Goal: Information Seeking & Learning: Compare options

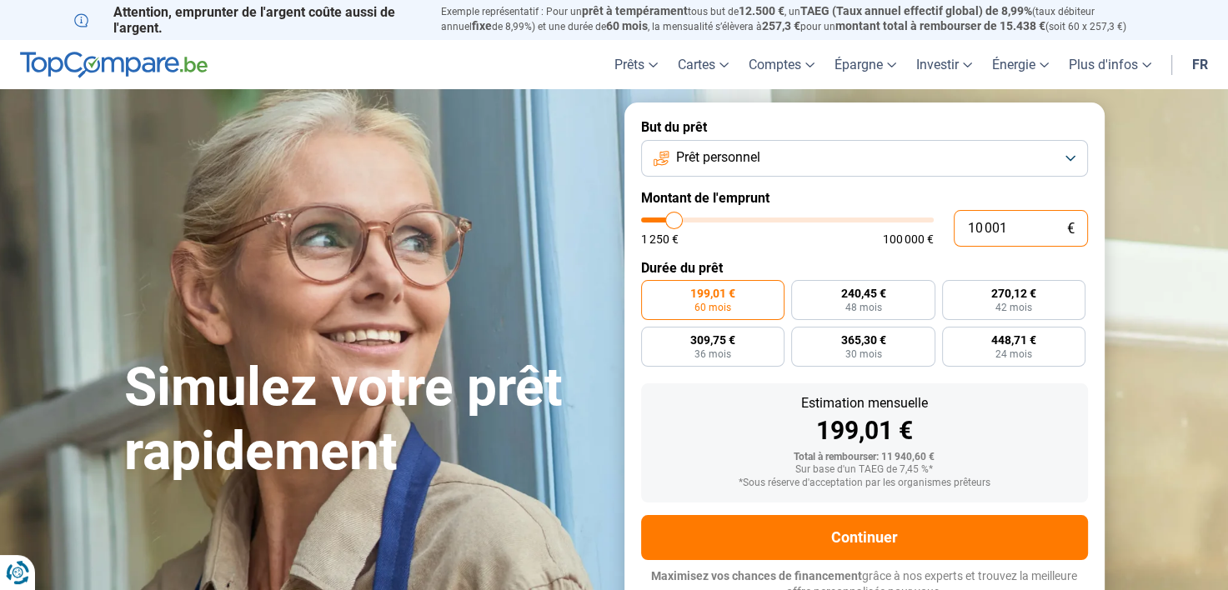
drag, startPoint x: 1034, startPoint y: 226, endPoint x: 908, endPoint y: 252, distance: 128.5
click at [908, 252] on form "But du prêt Prêt personnel Montant de l'emprunt 10 001 € 1 250 € 100 000 € Duré…" at bounding box center [864, 360] width 480 height 514
type input "5"
type input "1250"
type input "50"
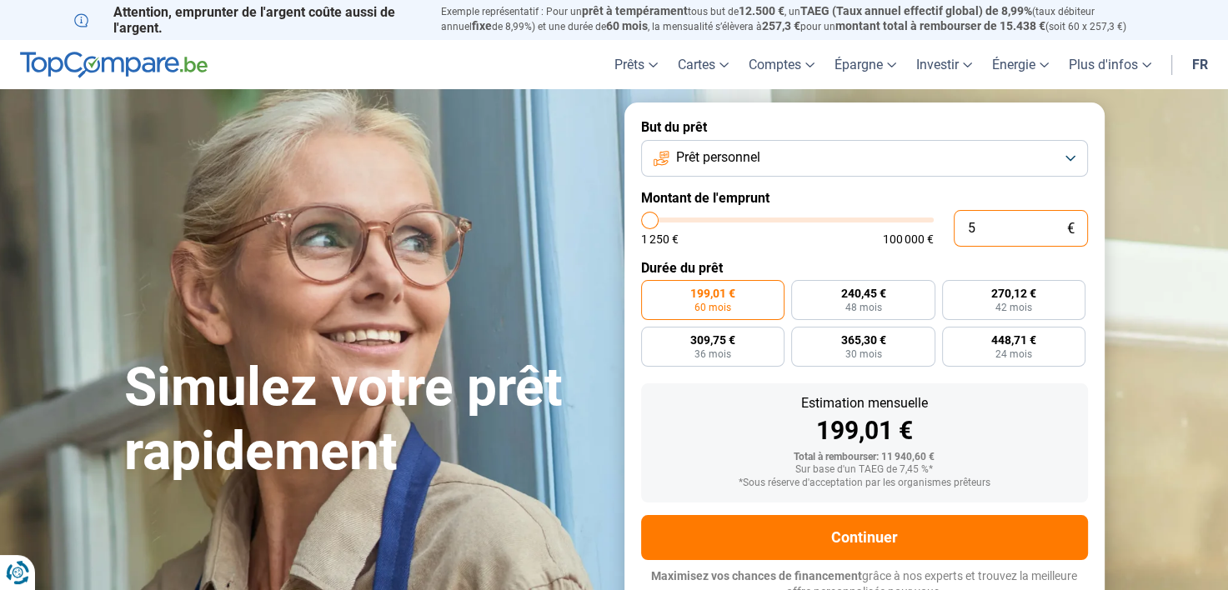
type input "1250"
type input "500"
type input "1250"
type input "5 000"
type input "5000"
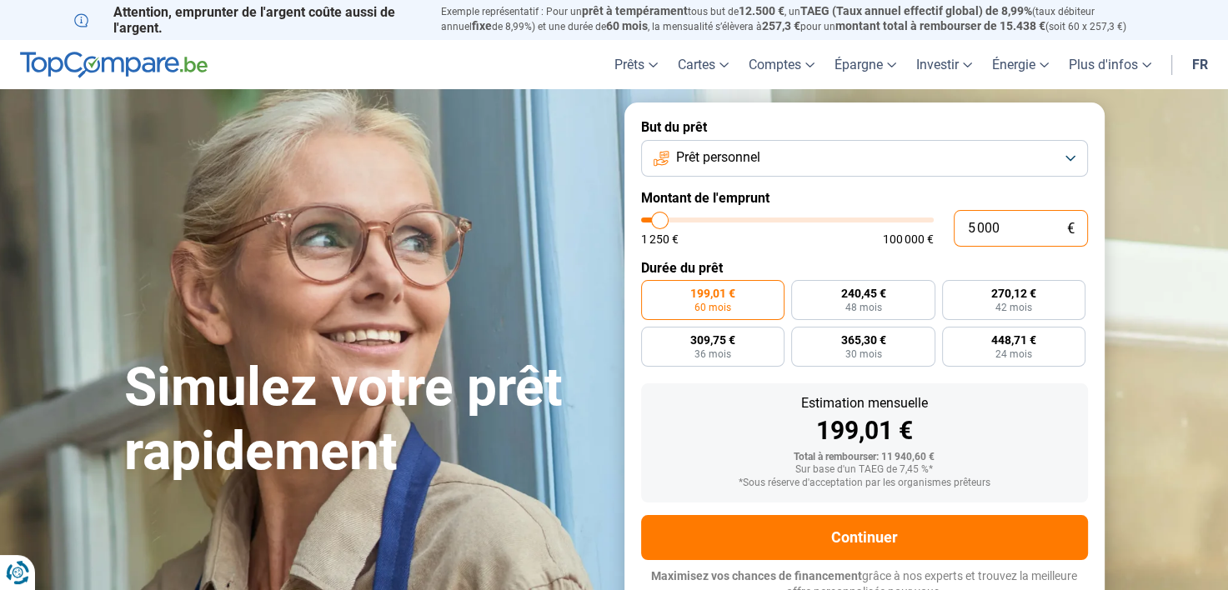
type input "5 000"
radio input "true"
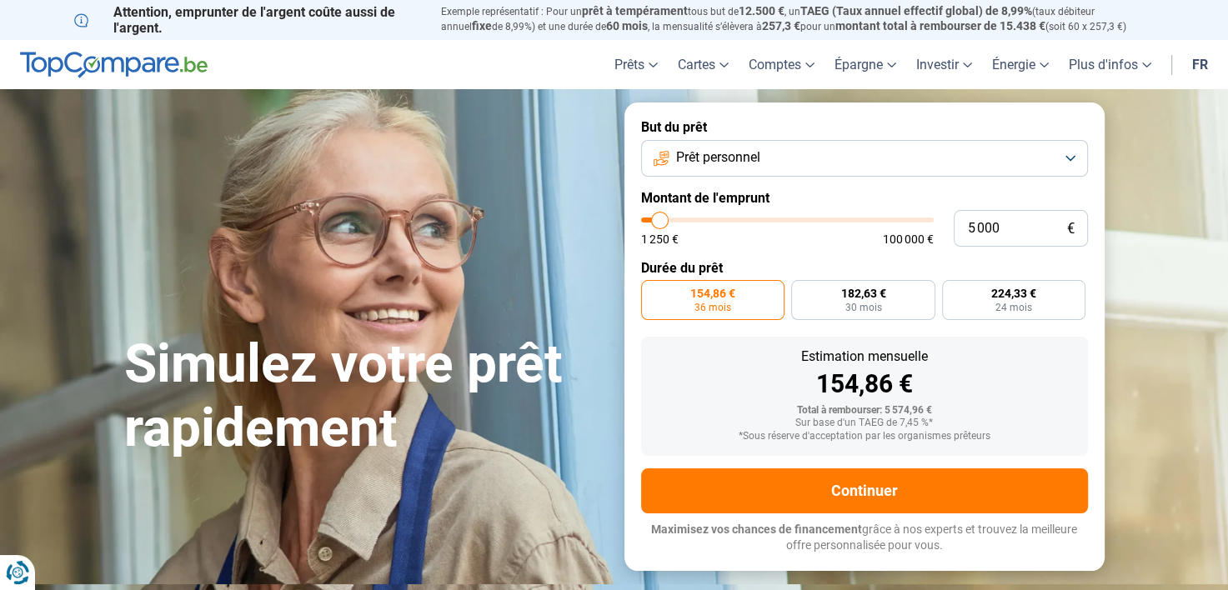
click at [840, 244] on div "1 250 € 100 000 €" at bounding box center [787, 239] width 293 height 12
click at [864, 307] on span "30 mois" at bounding box center [862, 308] width 37 height 10
click at [802, 291] on input "182,63 € 30 mois" at bounding box center [796, 285] width 11 height 11
radio input "true"
click at [990, 301] on label "224,33 € 24 mois" at bounding box center [1014, 300] width 144 height 40
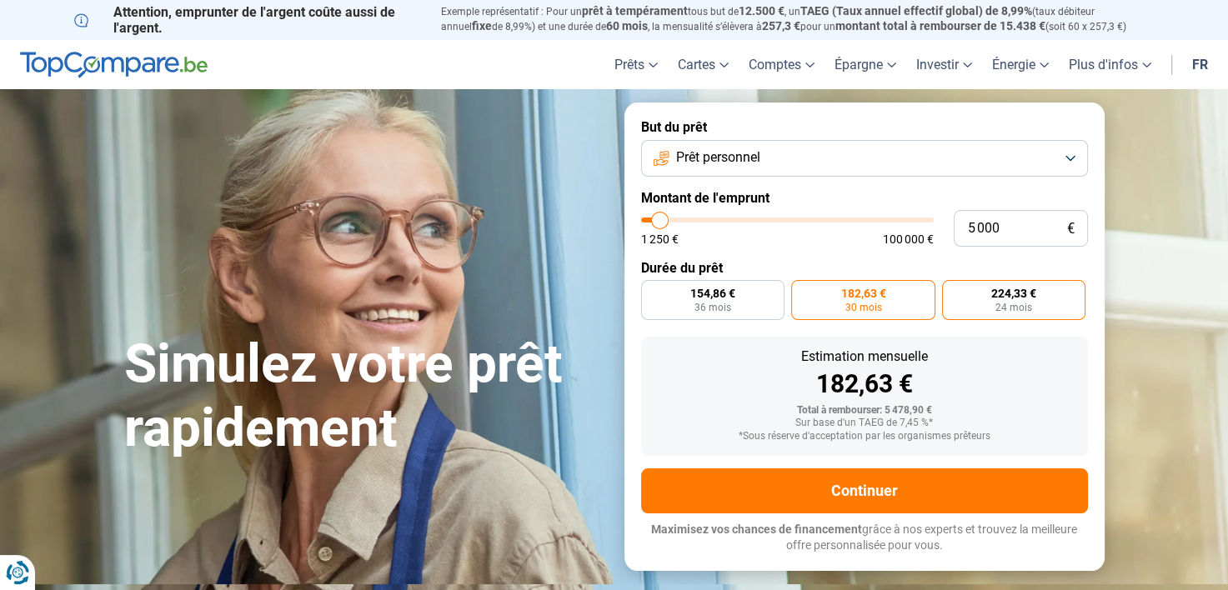
click at [953, 291] on input "224,33 € 24 mois" at bounding box center [947, 285] width 11 height 11
radio input "true"
click at [753, 296] on label "154,86 € 36 mois" at bounding box center [713, 300] width 144 height 40
click at [652, 291] on input "154,86 € 36 mois" at bounding box center [646, 285] width 11 height 11
radio input "true"
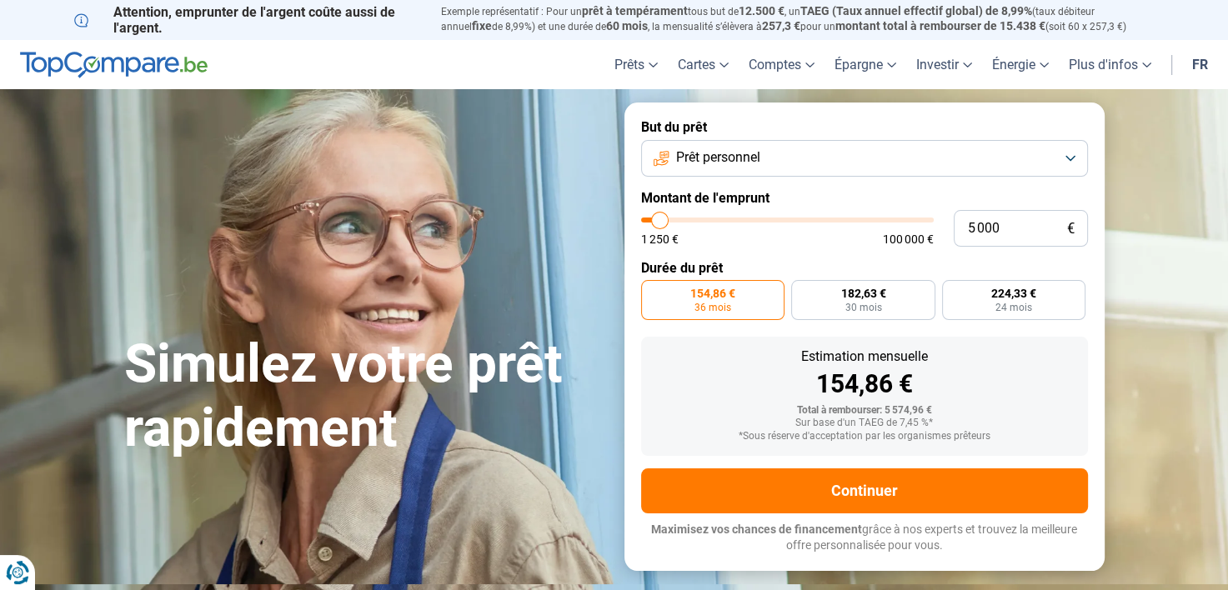
type input "40 750"
type input "40750"
click at [759, 218] on input "range" at bounding box center [787, 220] width 293 height 5
radio input "false"
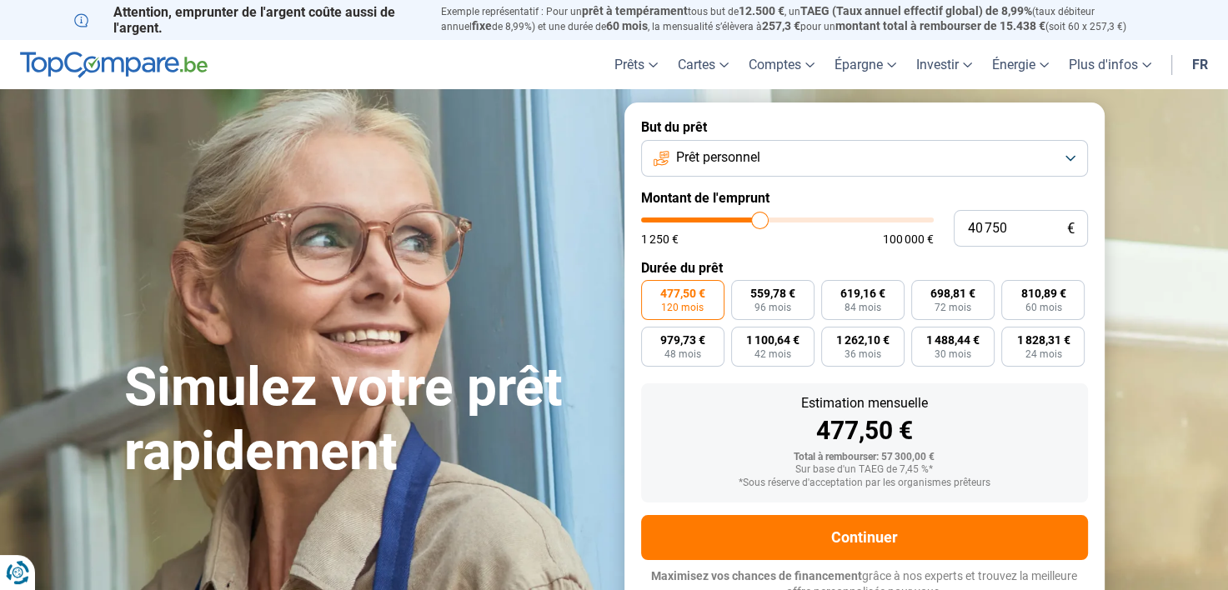
scroll to position [12, 0]
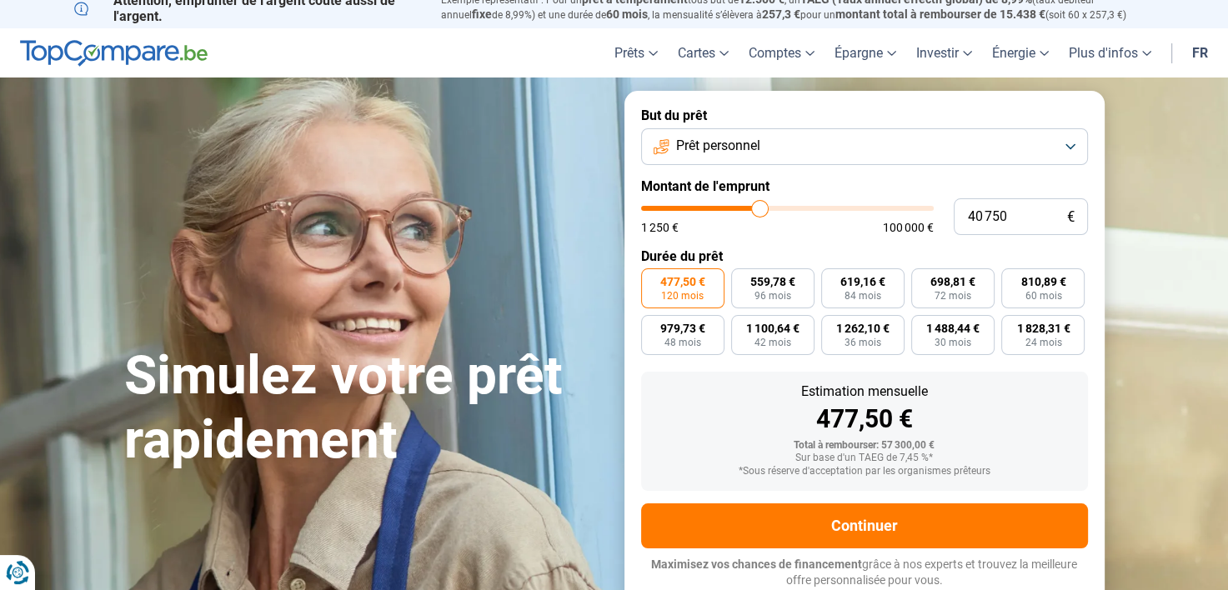
type input "52 750"
type input "52750"
click at [793, 210] on input "range" at bounding box center [787, 208] width 293 height 5
click at [762, 142] on button "Prêt personnel" at bounding box center [864, 146] width 447 height 37
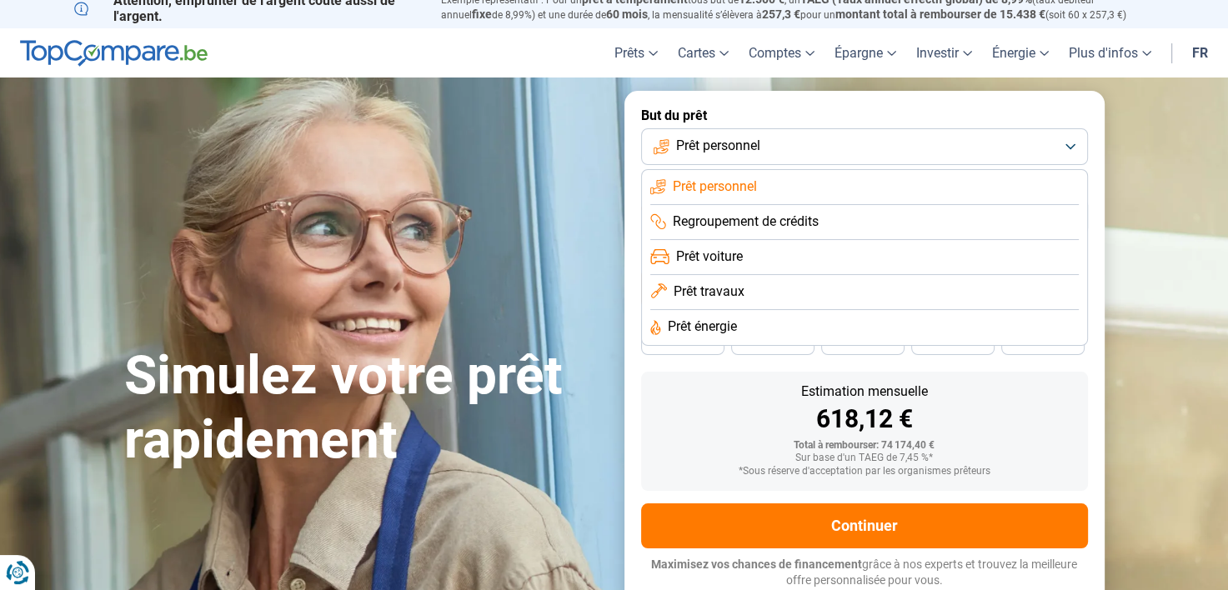
click at [725, 252] on span "Prêt voiture" at bounding box center [709, 257] width 67 height 18
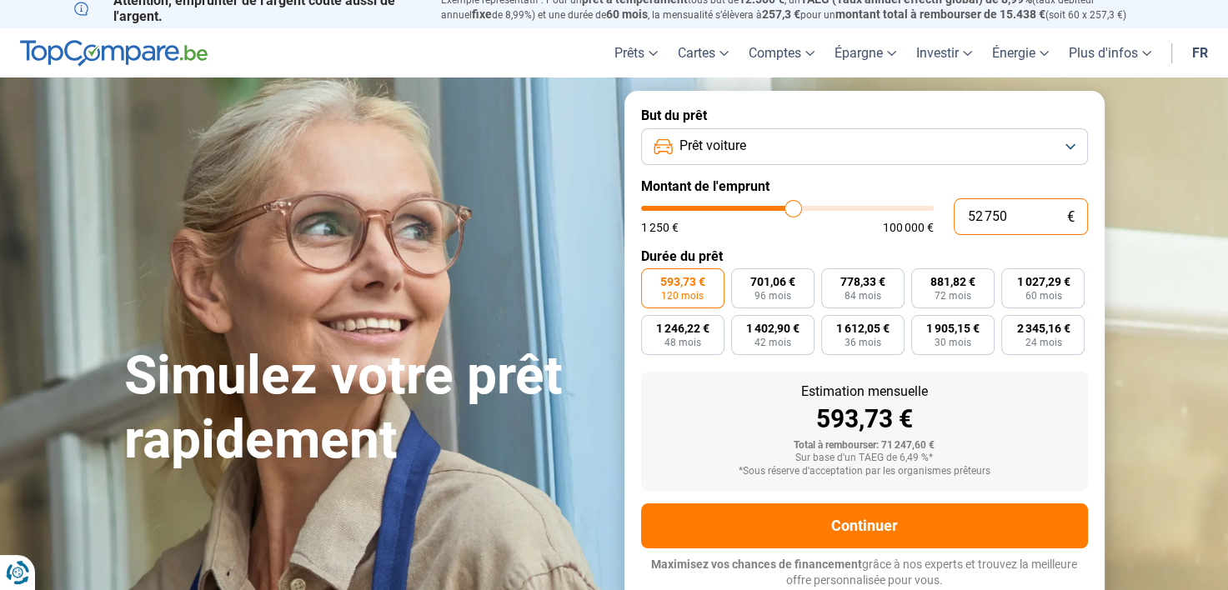
click at [991, 225] on input "52 750" at bounding box center [1020, 216] width 134 height 37
type input "5"
type input "1250"
type input "1 250"
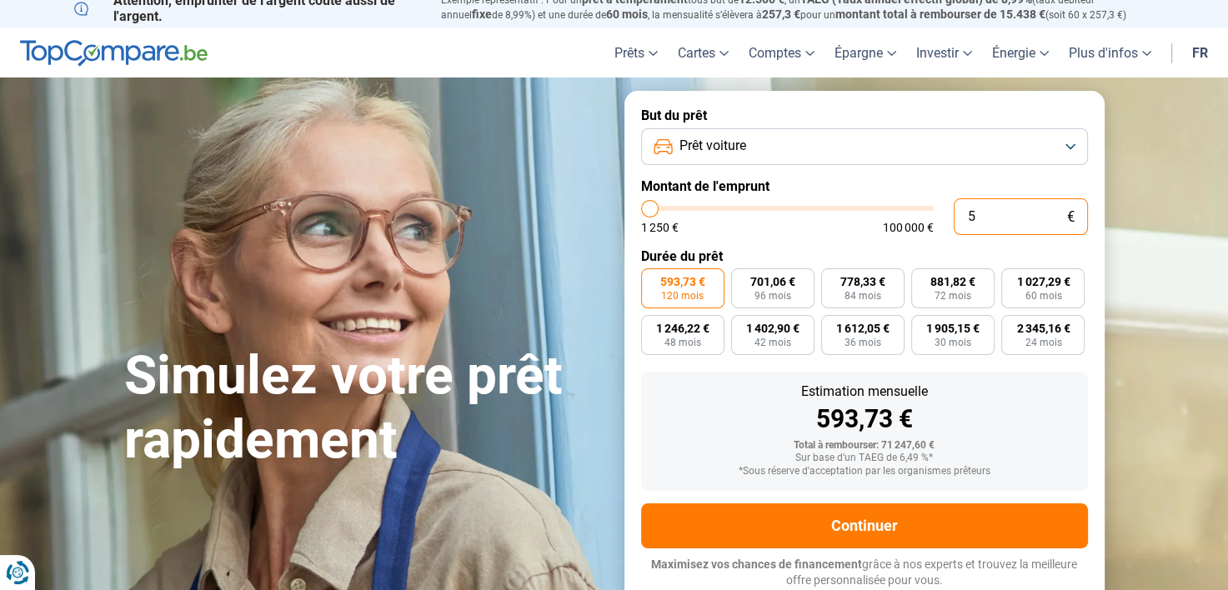
type input "1250"
radio input "true"
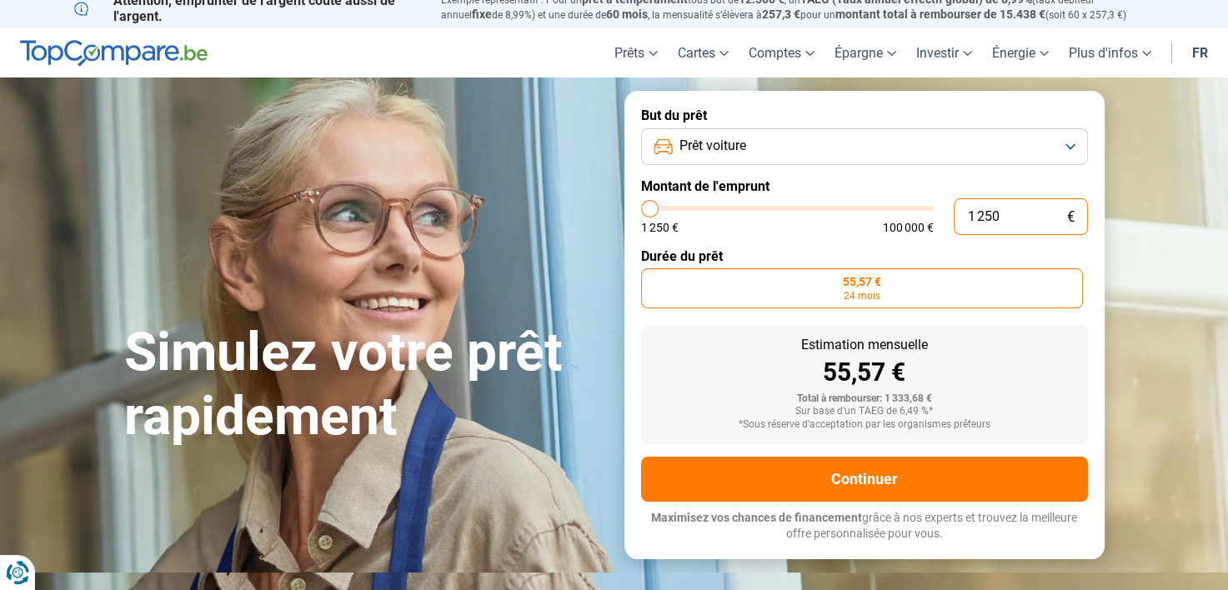
scroll to position [0, 0]
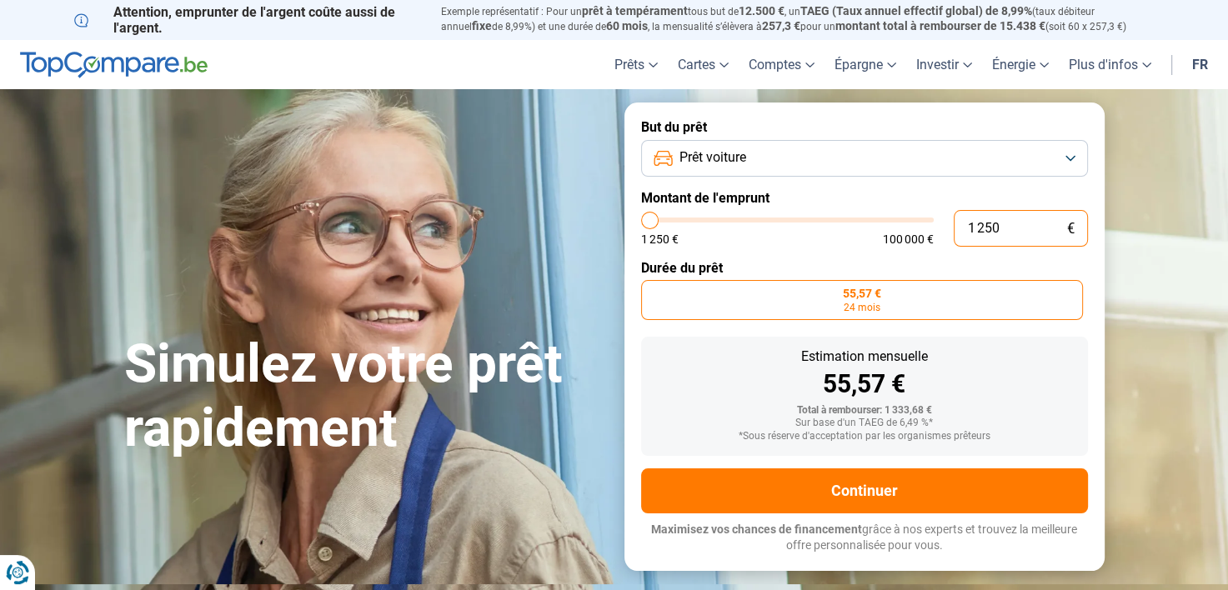
drag, startPoint x: 1027, startPoint y: 227, endPoint x: 750, endPoint y: 267, distance: 279.6
click at [750, 267] on form "But du prêt Prêt voiture Montant de l'emprunt 1 250 € 1 250 € 100 000 € Durée d…" at bounding box center [864, 337] width 480 height 468
type input "5"
type input "1250"
type input "50"
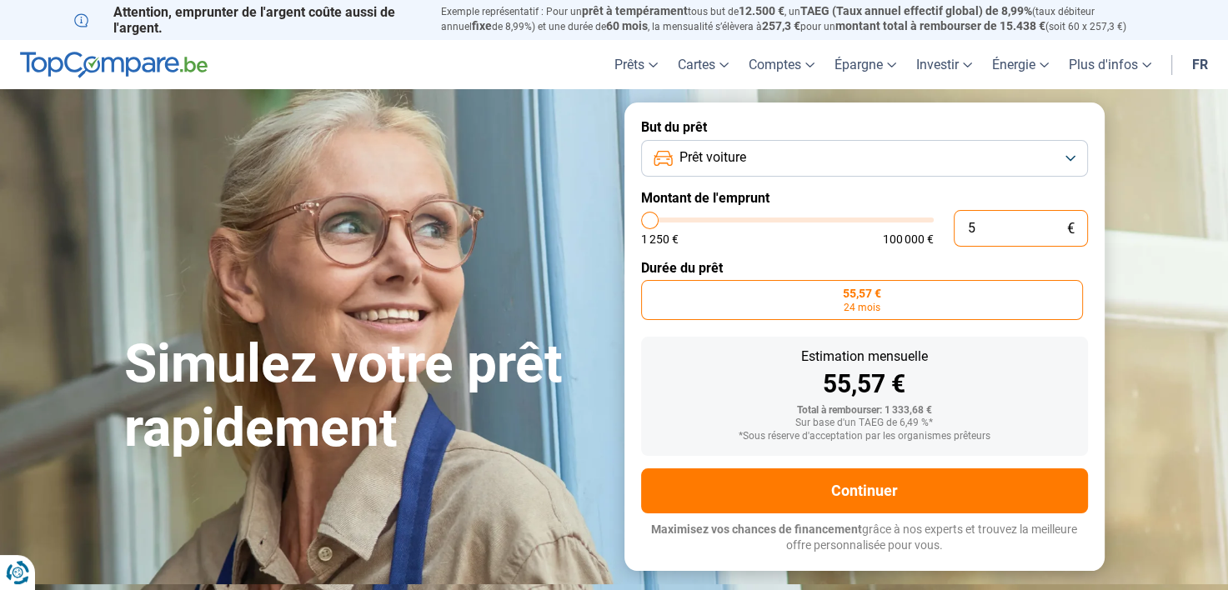
type input "1250"
type input "500"
type input "1250"
type input "5 000"
type input "5000"
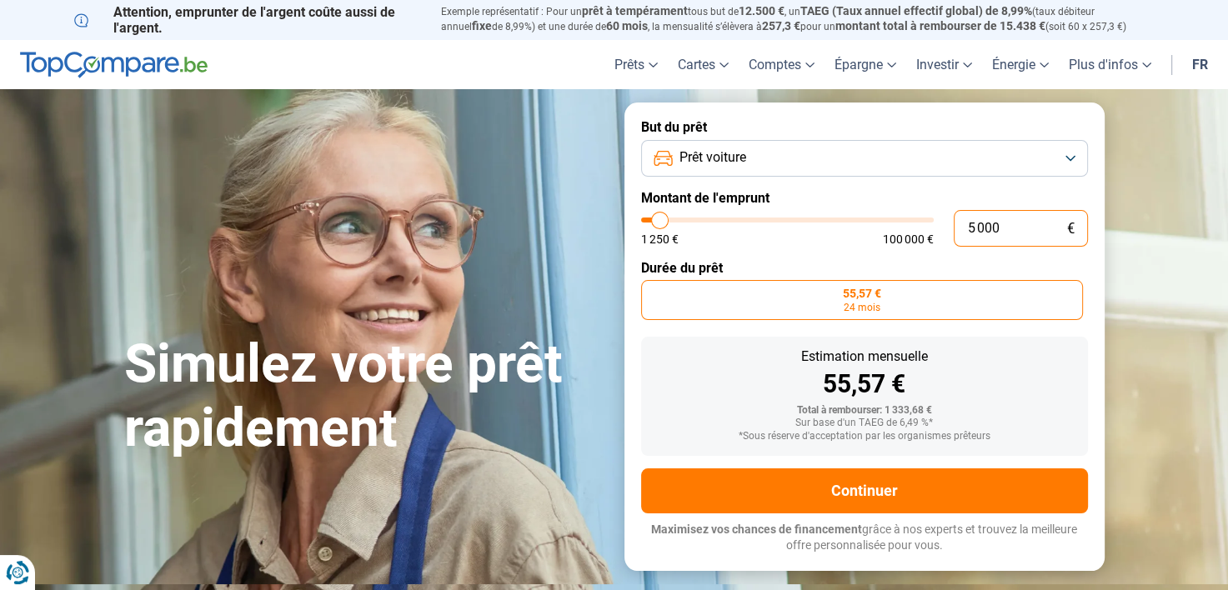
type input "5 000"
radio input "false"
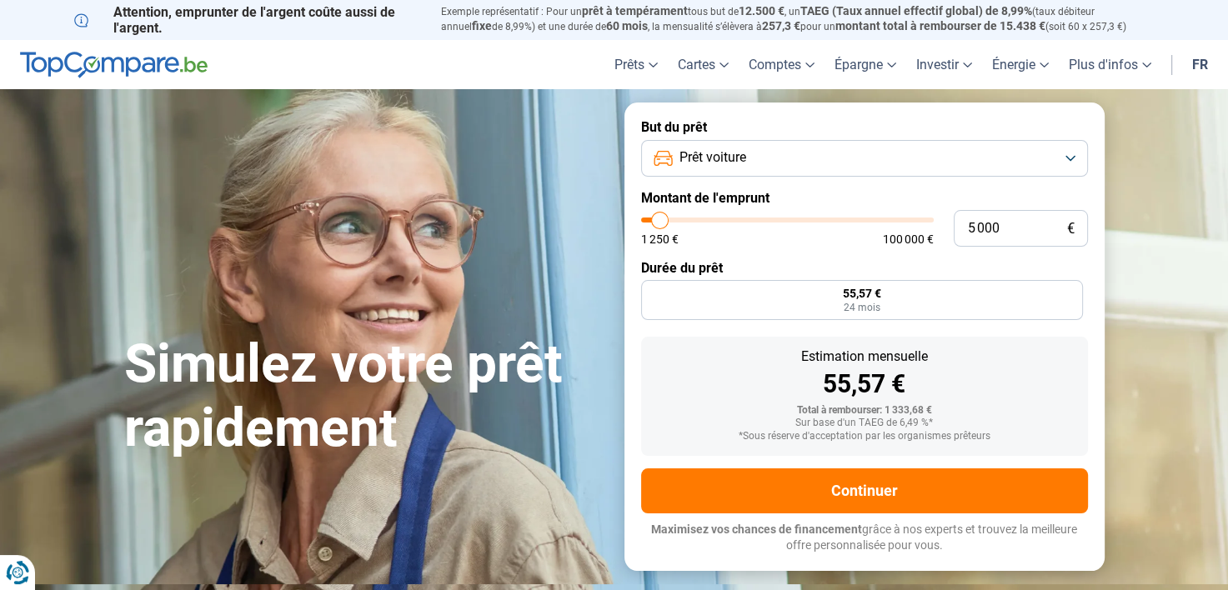
click at [863, 241] on div "1 250 € 100 000 €" at bounding box center [787, 239] width 293 height 12
click at [773, 147] on button "Prêt voiture" at bounding box center [864, 158] width 447 height 37
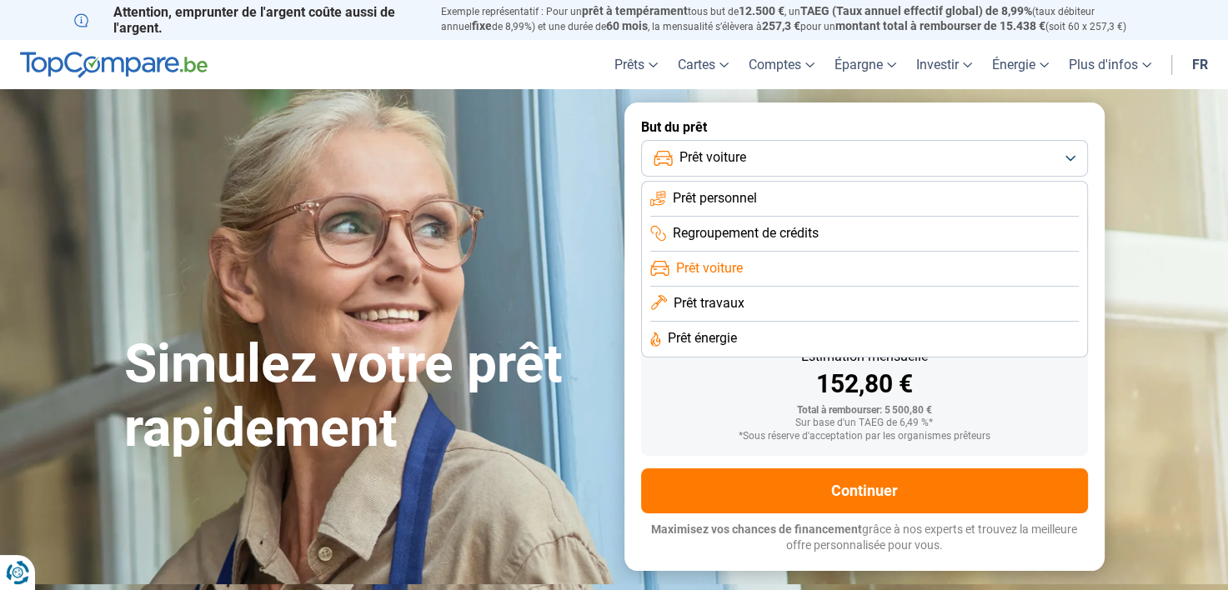
click at [709, 307] on span "Prêt travaux" at bounding box center [708, 303] width 71 height 18
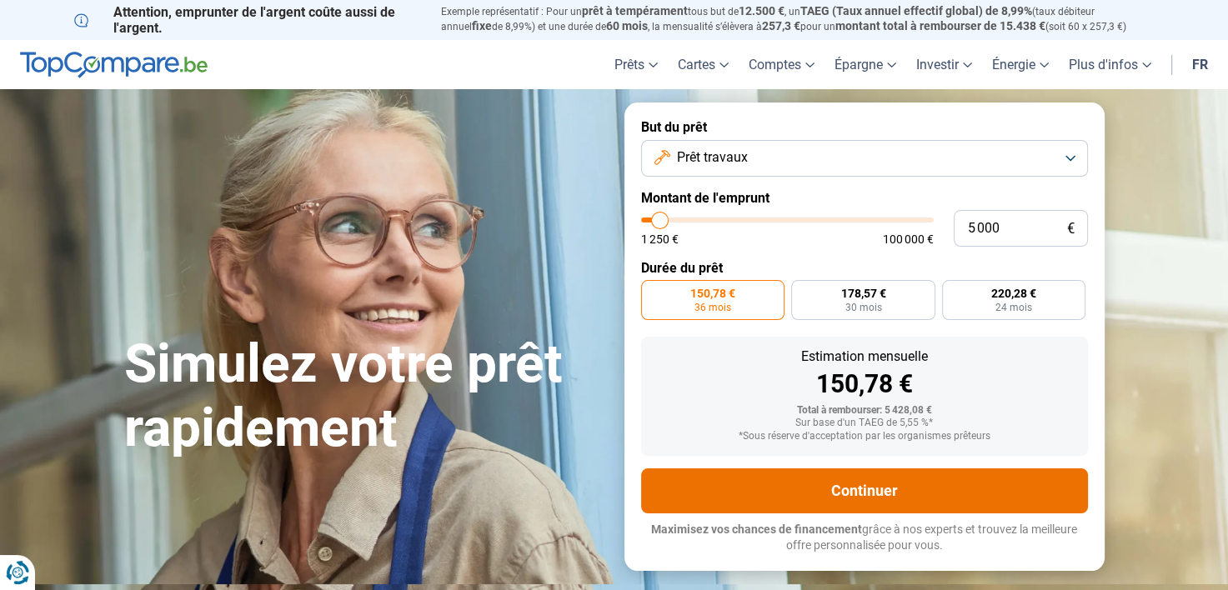
click at [880, 491] on button "Continuer" at bounding box center [864, 490] width 447 height 45
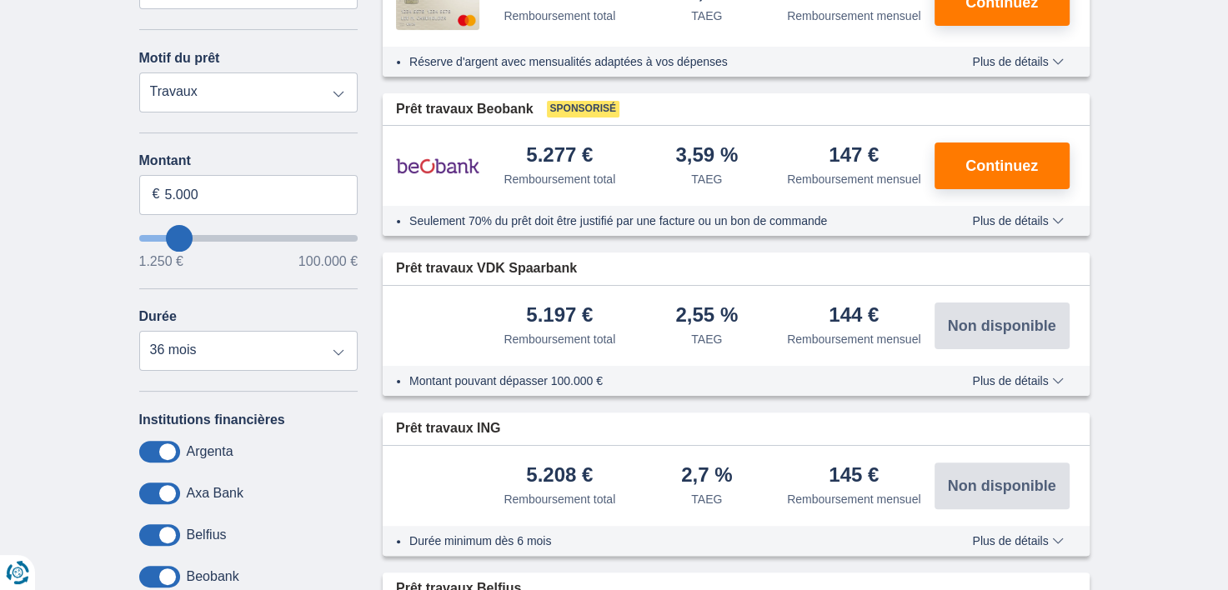
scroll to position [353, 0]
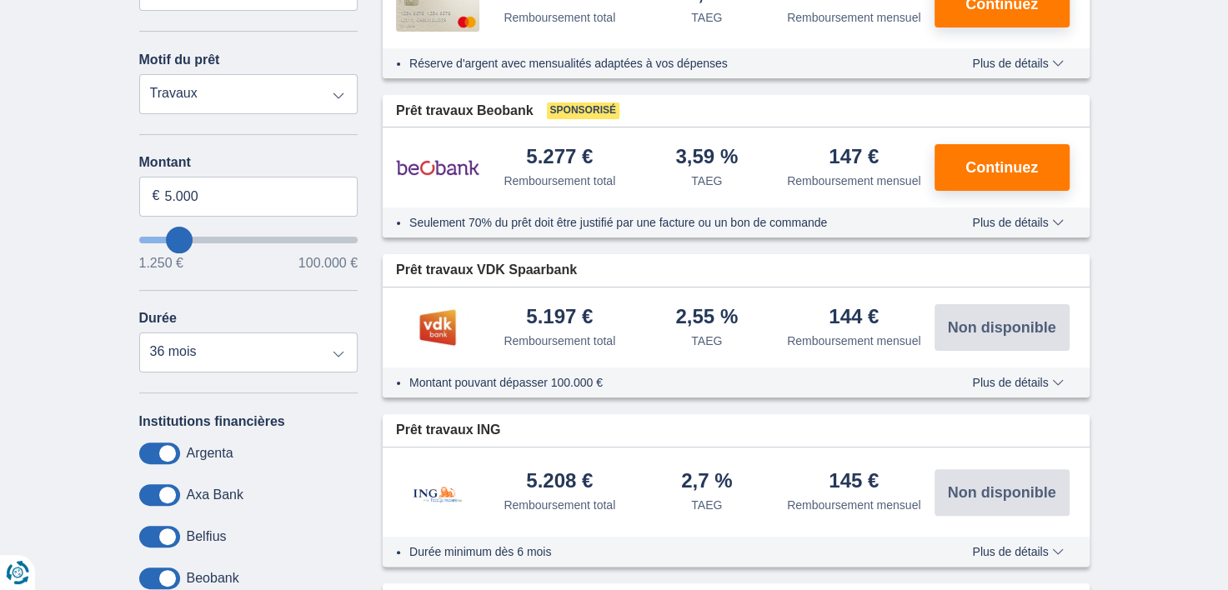
click at [248, 98] on select "Prêt personnel Voiture Moto / vélo Caravane / mobilhome Travaux Energie Rachat …" at bounding box center [248, 94] width 219 height 40
select select "debtConsolidation"
click at [139, 74] on select "Prêt personnel Voiture Moto / vélo Caravane / mobilhome Travaux Energie Rachat …" at bounding box center [248, 94] width 219 height 40
type input "10.000"
type input "10250"
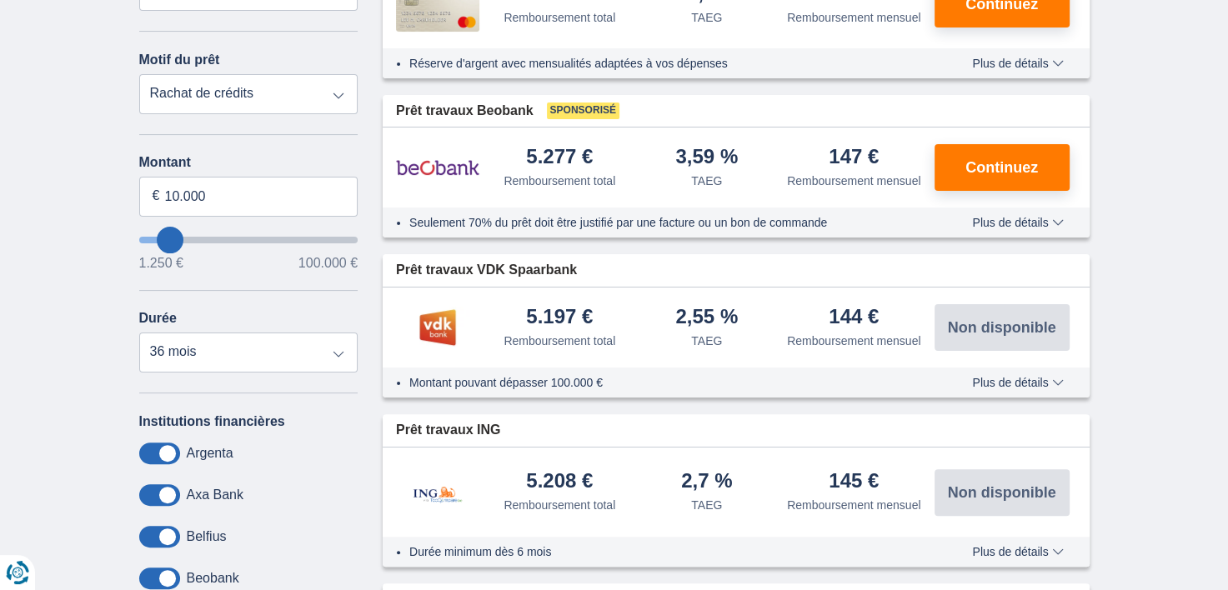
select select "48"
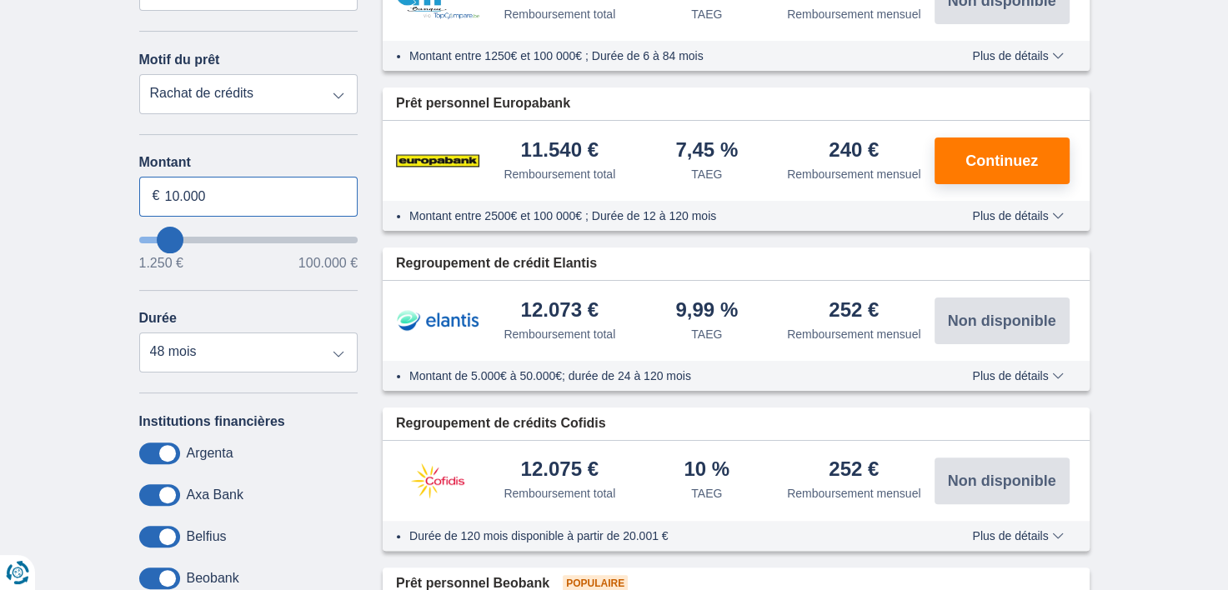
click at [178, 198] on input "10.000" at bounding box center [248, 197] width 219 height 40
type input "5.000"
type input "5250"
select select "36"
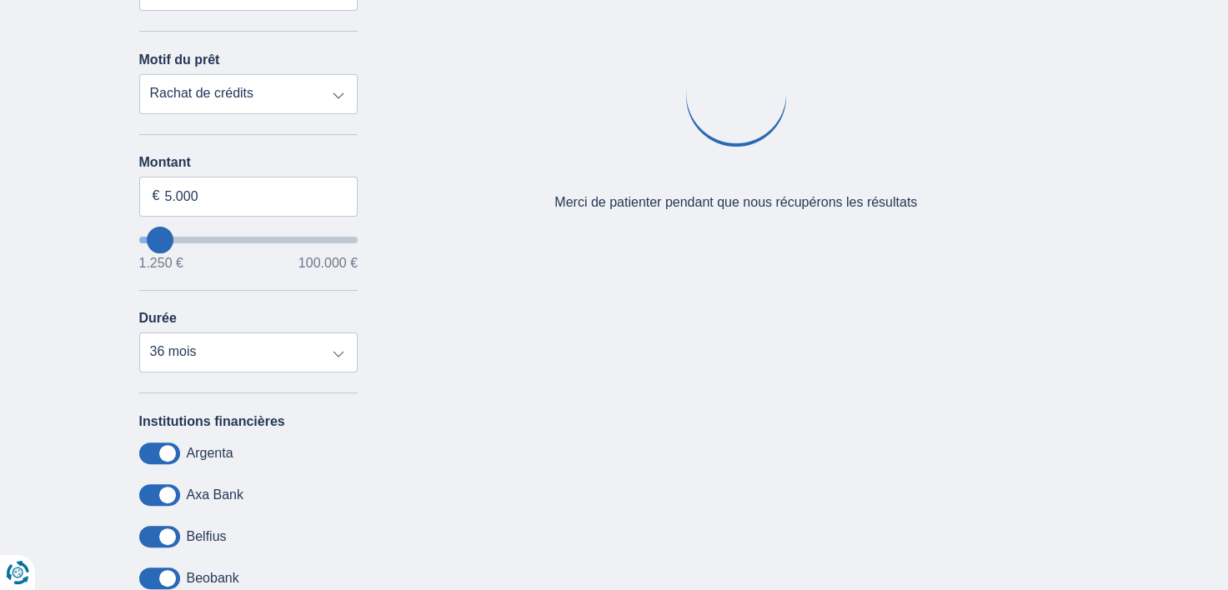
click at [96, 256] on div "× widget.non-eligible-application.title widget.non-eligible-application.text no…" at bounding box center [614, 318] width 1228 height 853
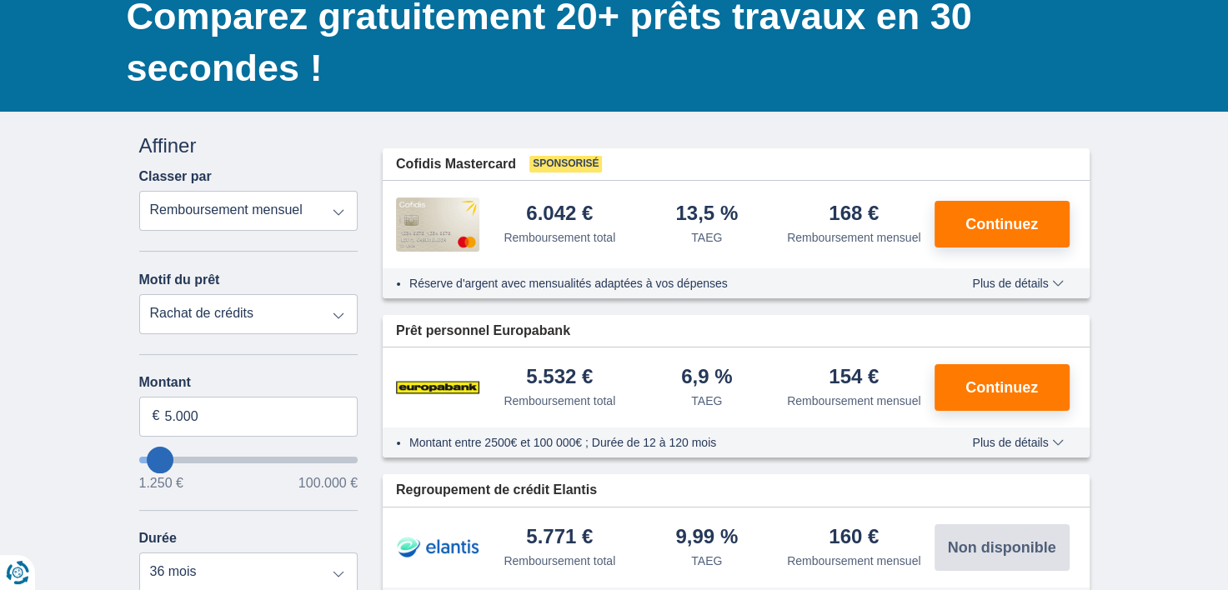
scroll to position [133, 0]
